Goal: Check status: Check status

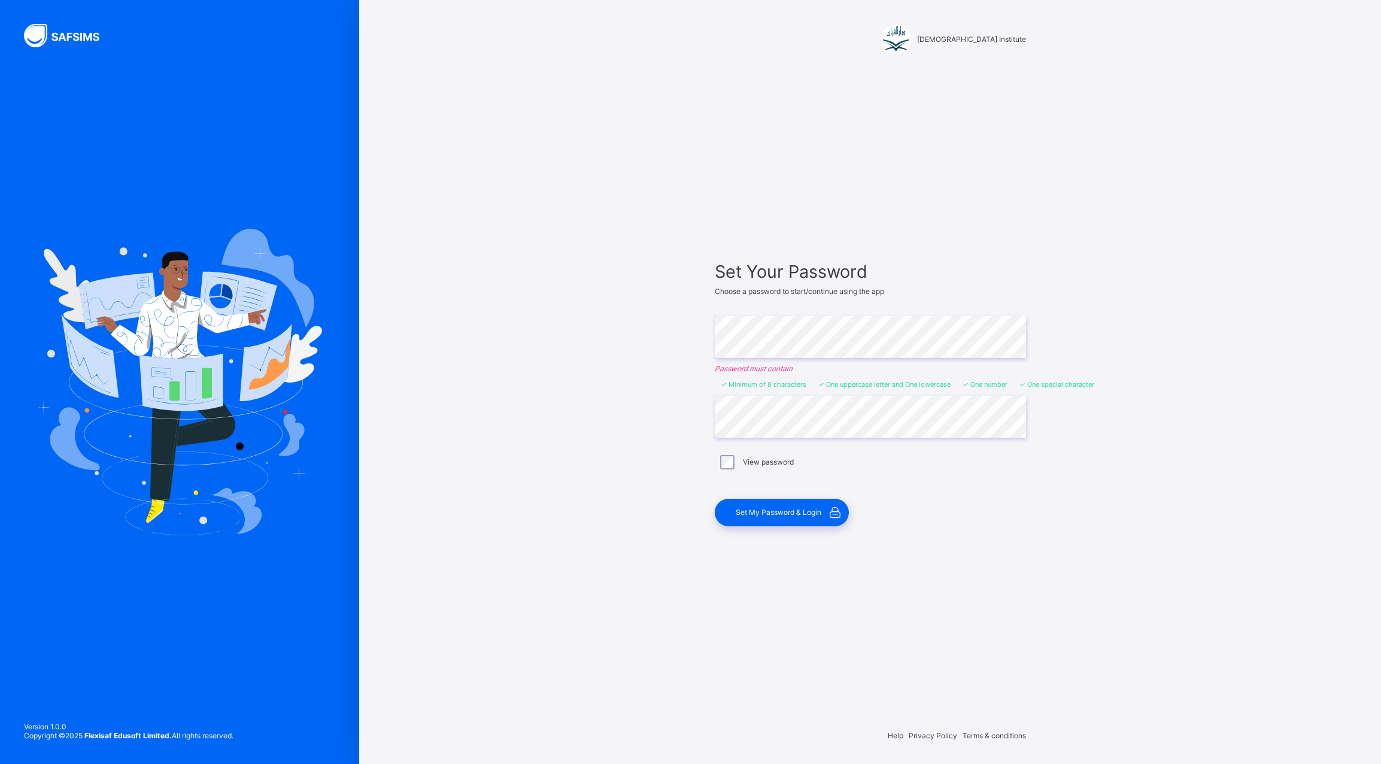
click at [780, 538] on div "Set Your Password Choose a password to start/continue using the app Enter Passw…" at bounding box center [870, 393] width 335 height 603
click at [785, 518] on div "Set My Password & Login" at bounding box center [782, 513] width 134 height 28
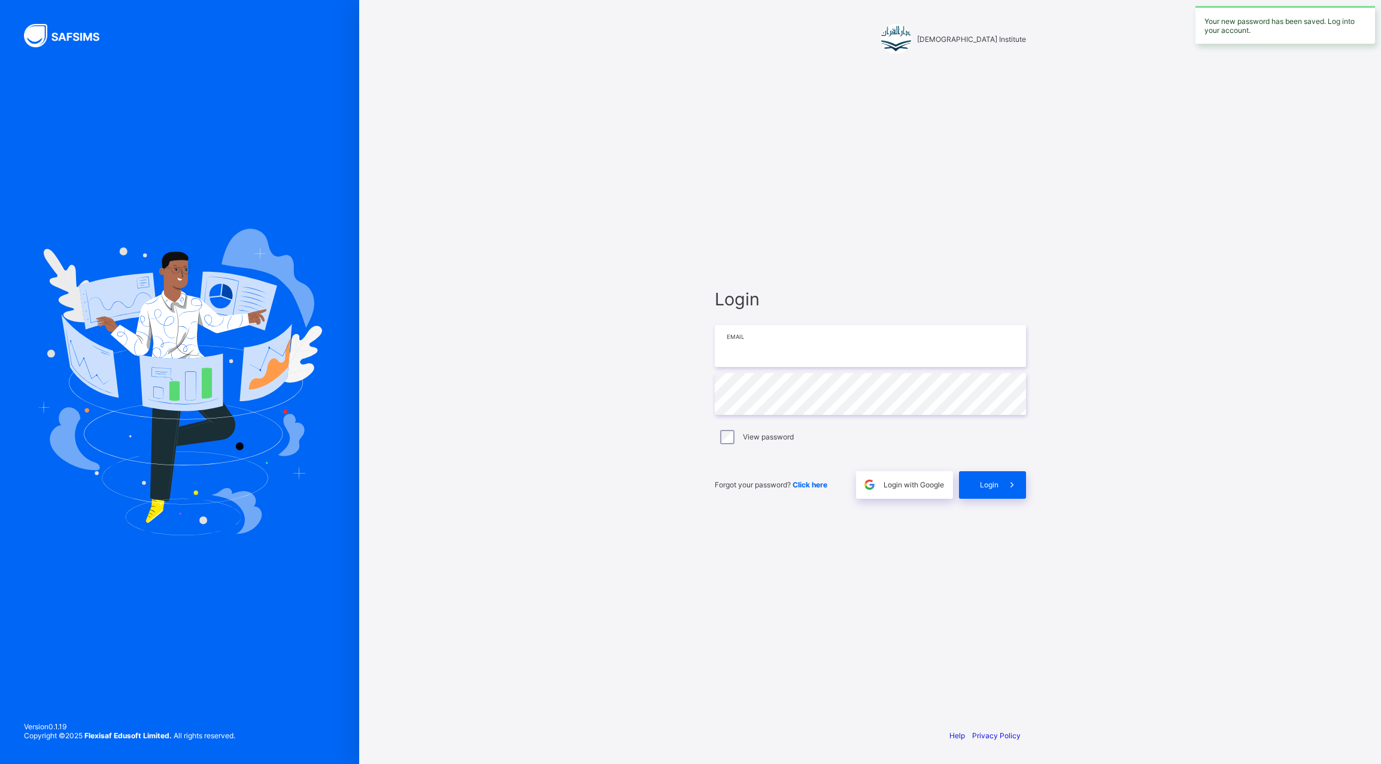
click at [843, 362] on input "email" at bounding box center [870, 346] width 311 height 42
type input "**********"
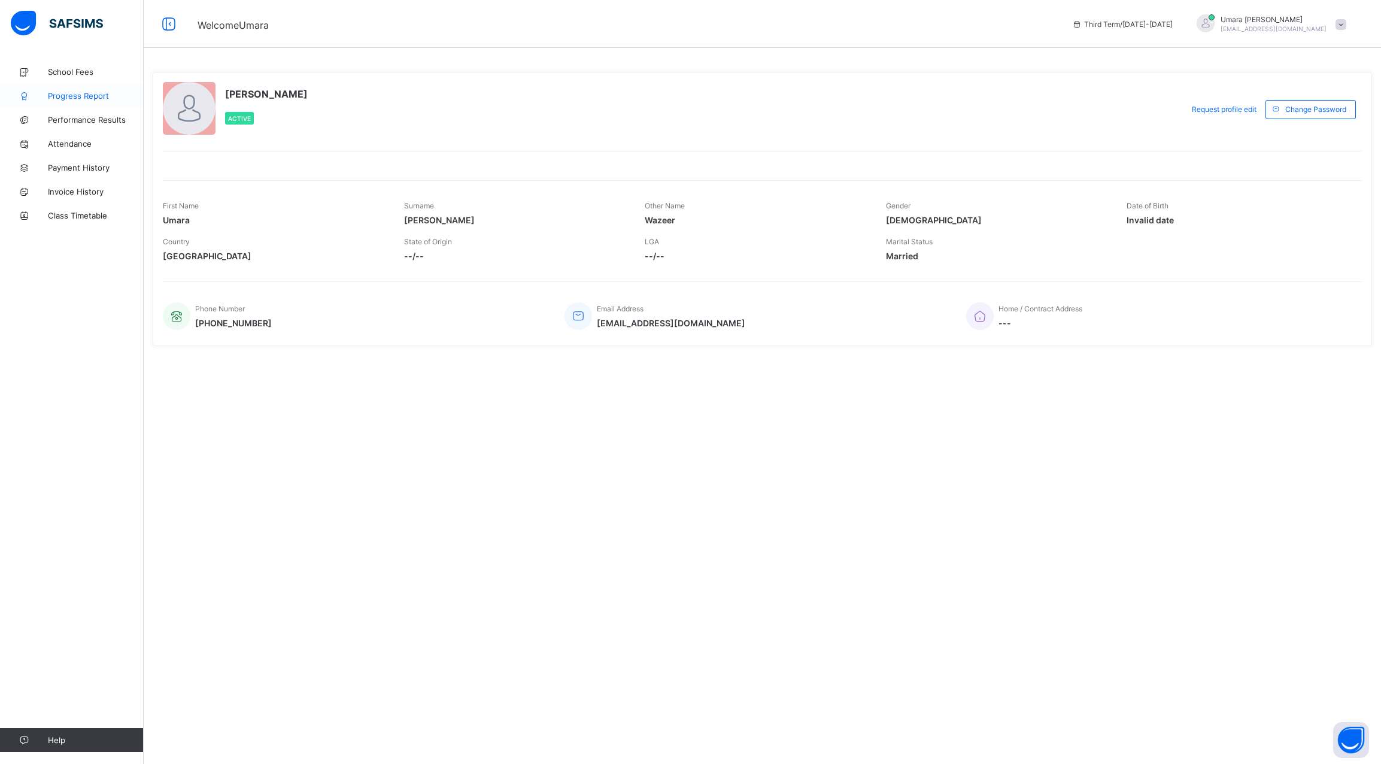
click at [88, 92] on span "Progress Report" at bounding box center [96, 96] width 96 height 10
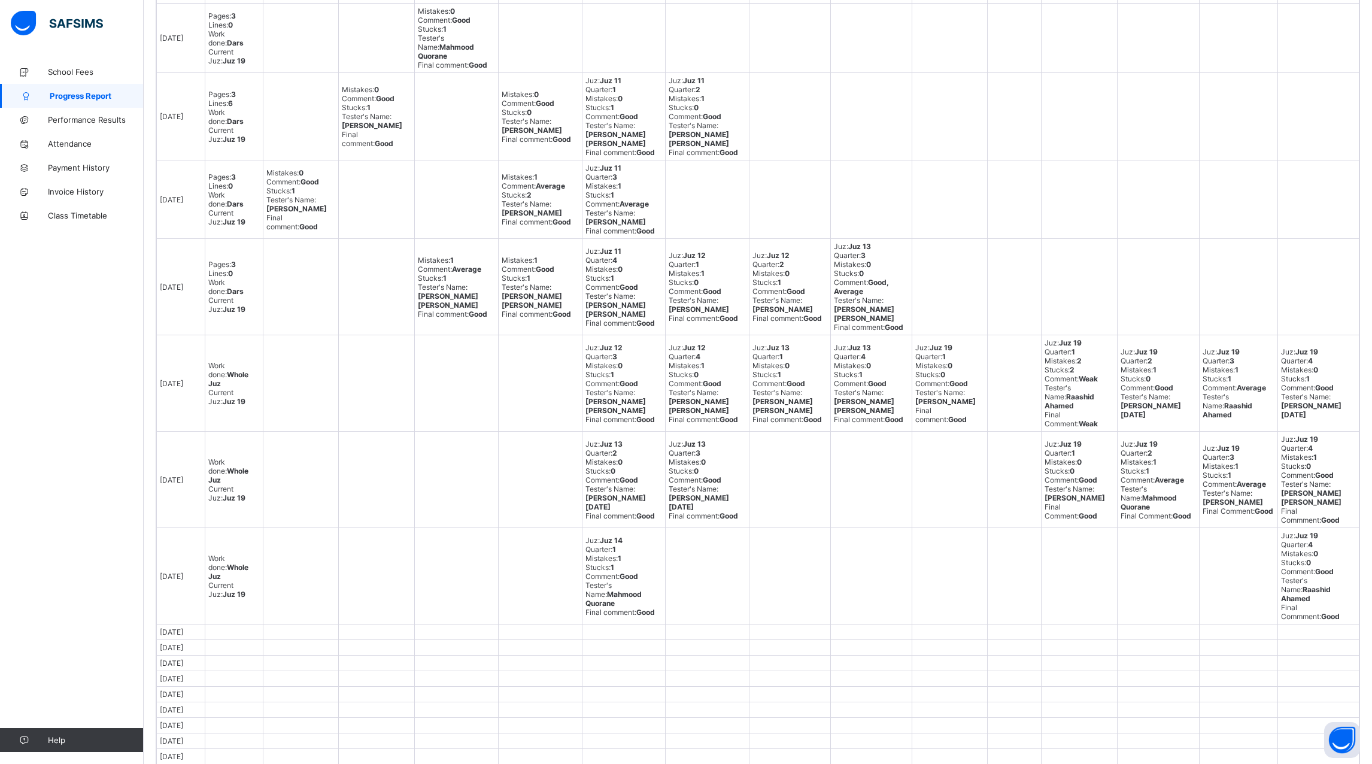
scroll to position [401, 0]
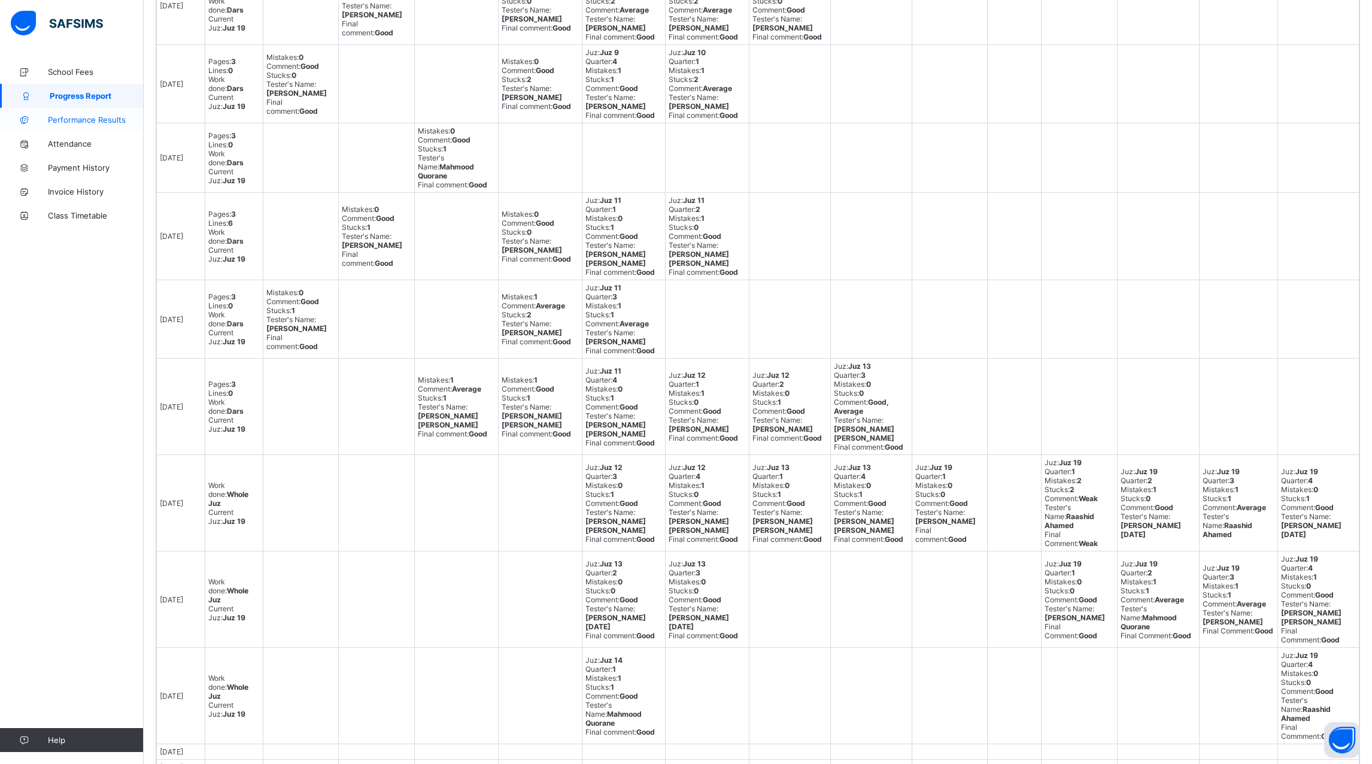
click at [69, 118] on span "Performance Results" at bounding box center [96, 120] width 96 height 10
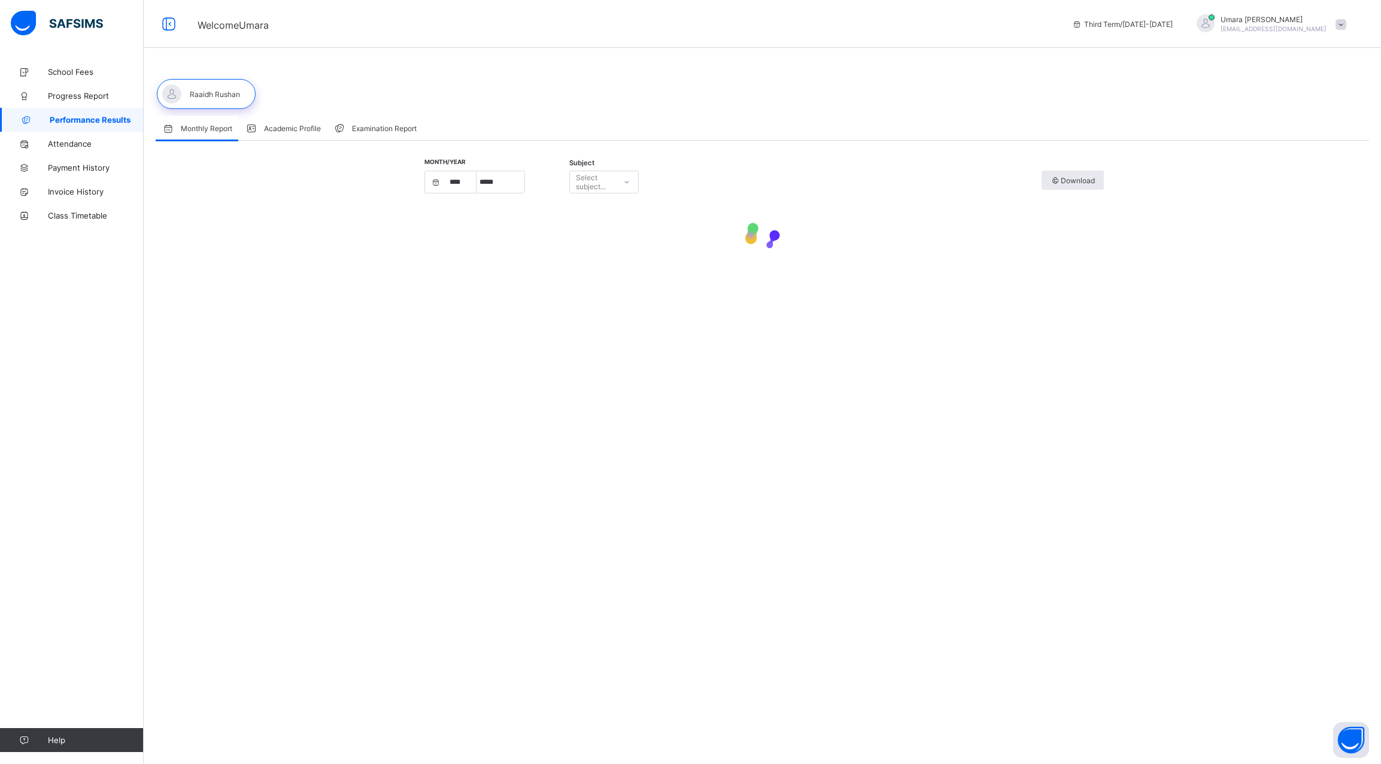
select select "****"
select select "*"
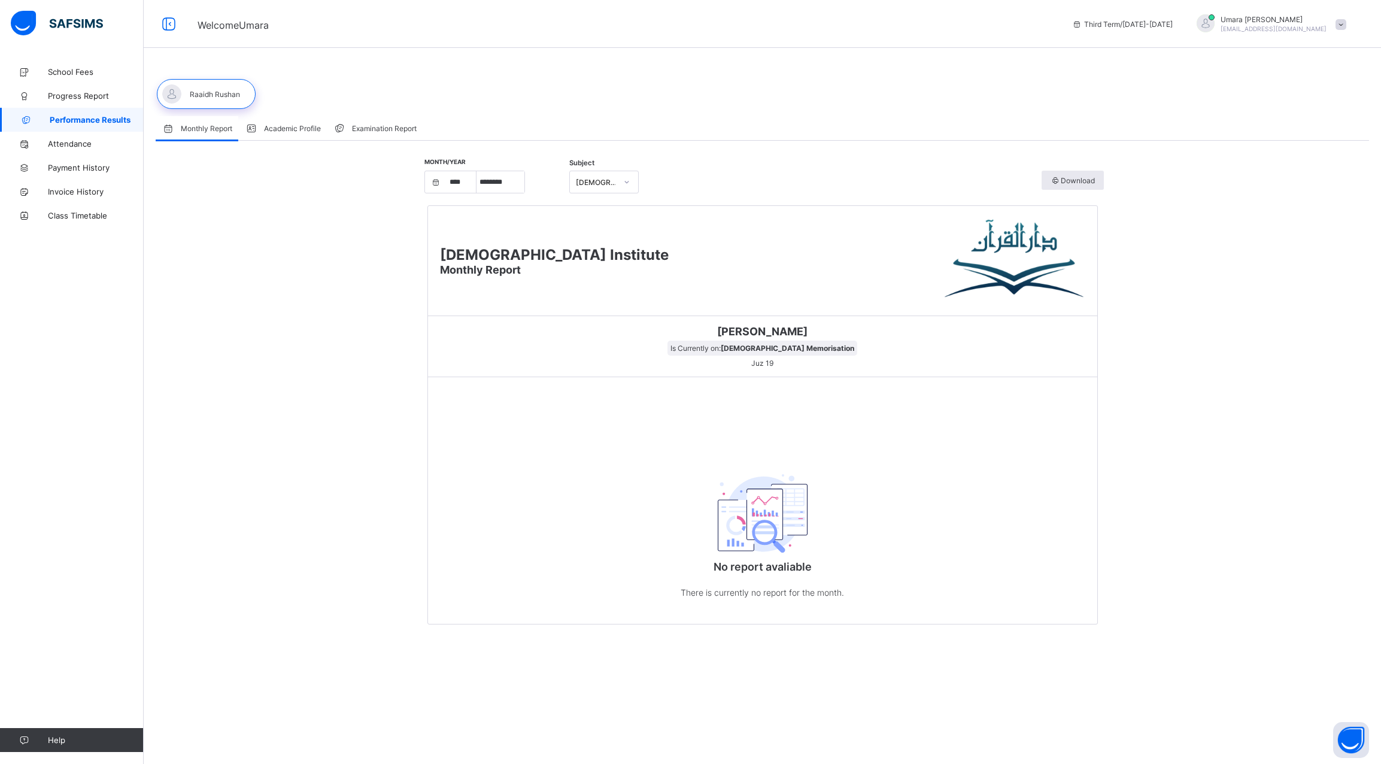
drag, startPoint x: 340, startPoint y: 128, endPoint x: 360, endPoint y: 133, distance: 20.5
click at [347, 128] on span at bounding box center [342, 128] width 19 height 12
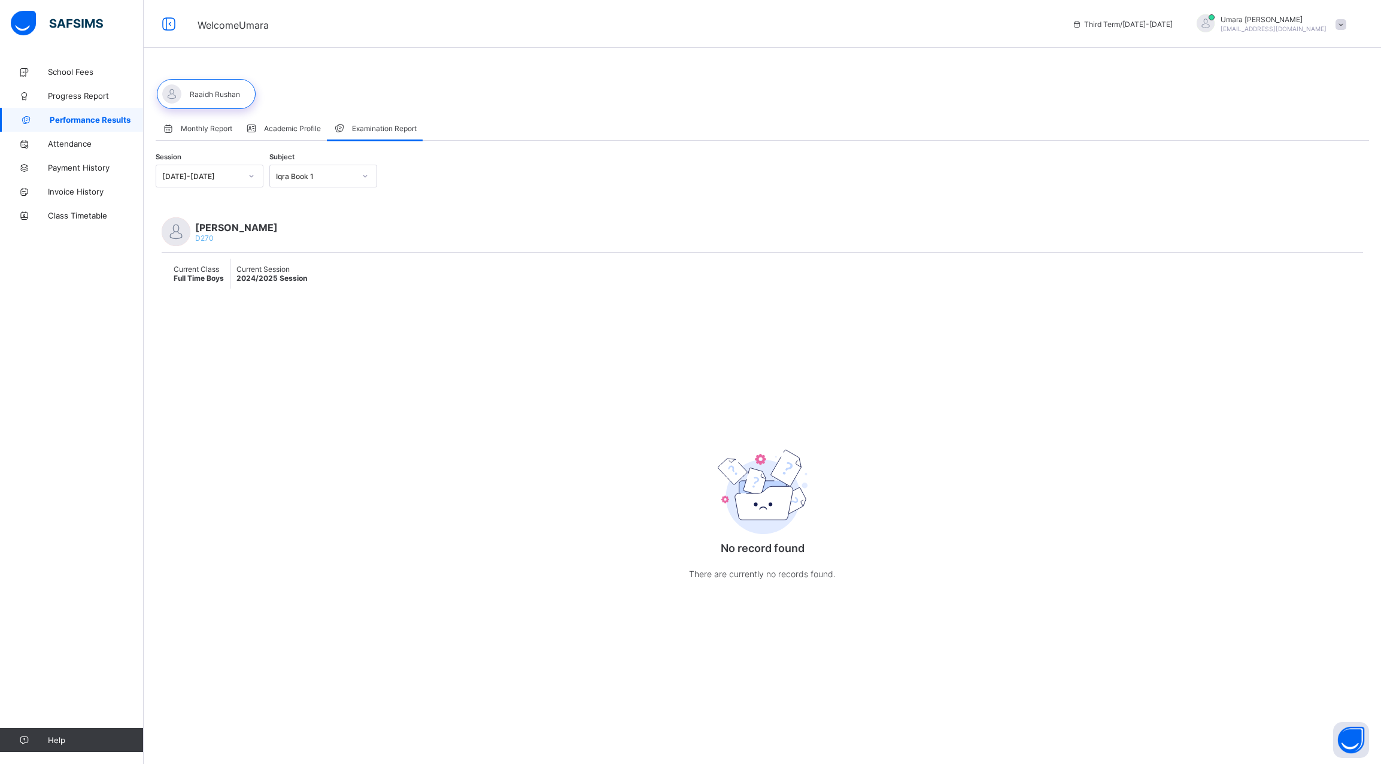
click at [299, 173] on div "Iqra Book 1" at bounding box center [315, 176] width 79 height 9
click at [324, 332] on div "Quran Memorisation" at bounding box center [323, 346] width 107 height 28
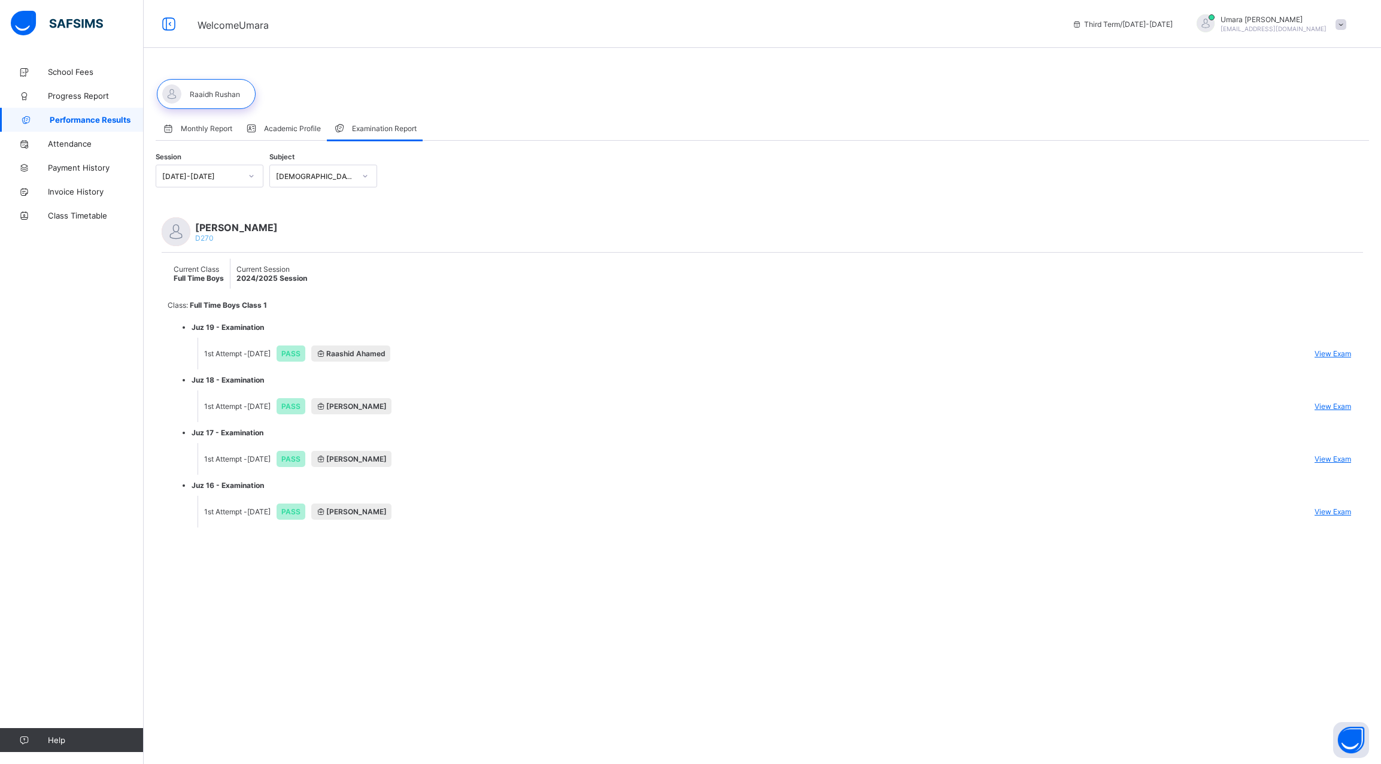
click at [1322, 350] on span "View Exam" at bounding box center [1333, 353] width 37 height 9
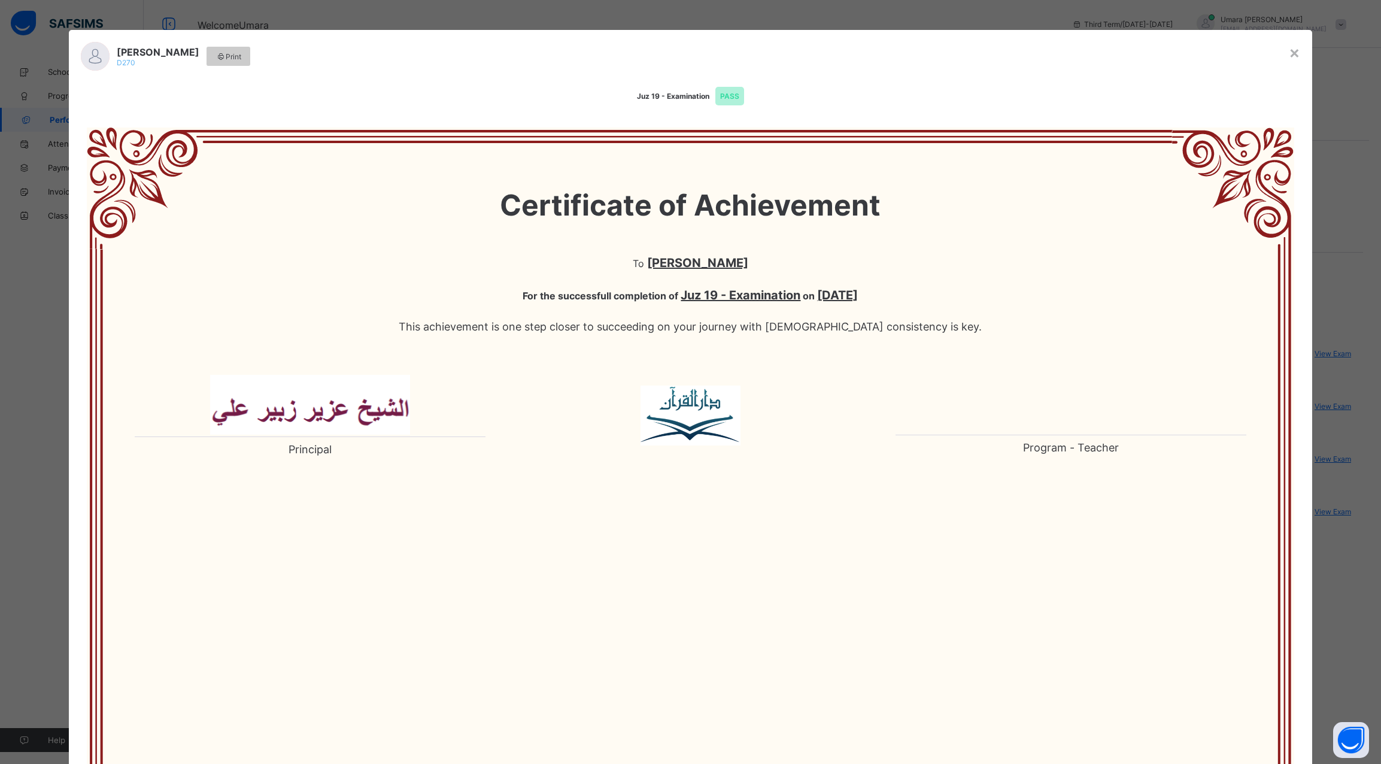
click at [694, 295] on b "Juz 19 - Examination" at bounding box center [741, 295] width 120 height 14
click at [1289, 53] on div "×" at bounding box center [1294, 52] width 11 height 20
